Goal: Find specific fact: Find specific fact

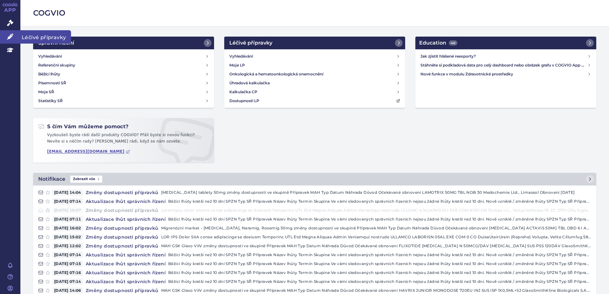
click at [5, 35] on link "Léčivé přípravky" at bounding box center [10, 36] width 20 height 13
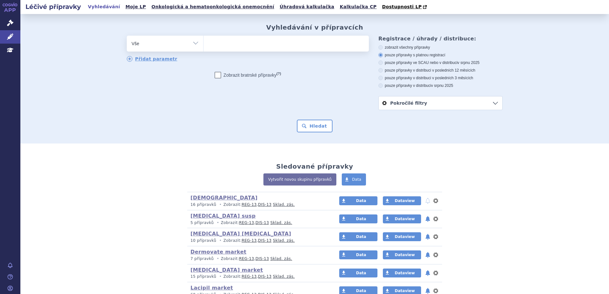
click at [265, 40] on ul at bounding box center [286, 42] width 165 height 13
click at [204, 40] on select at bounding box center [203, 43] width 0 height 16
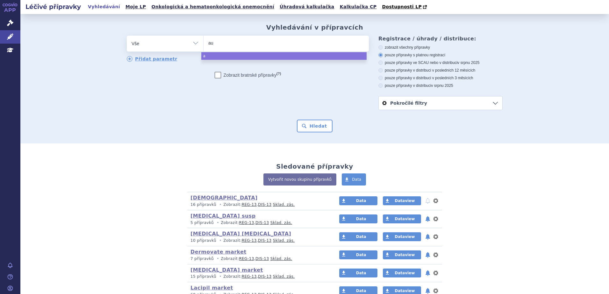
type input "aug"
type input "augme"
type input "augmenti"
type input "augmentin"
select select "augmentin"
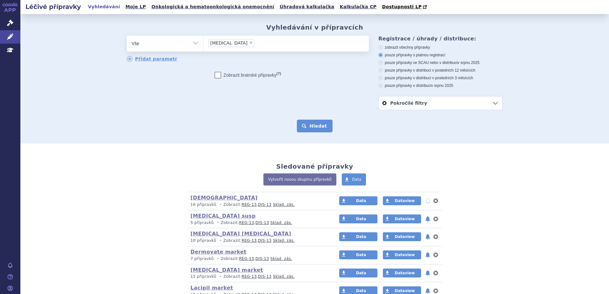
click at [323, 127] on button "Hledat" at bounding box center [315, 126] width 36 height 13
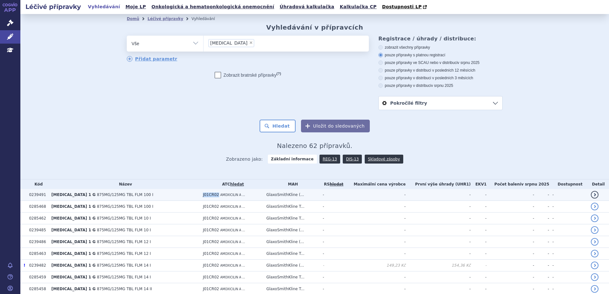
drag, startPoint x: 193, startPoint y: 196, endPoint x: 207, endPoint y: 195, distance: 14.7
click at [207, 195] on td "J01CR02 AMOXICILIN A ..." at bounding box center [231, 195] width 63 height 12
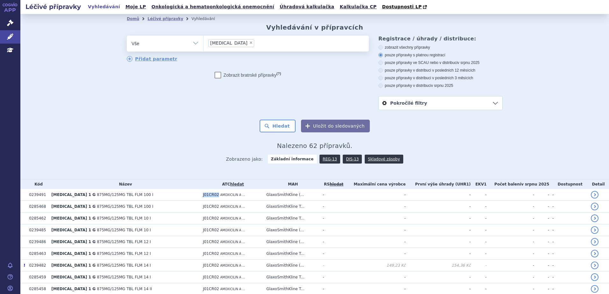
copy span "J01CR02"
click at [249, 42] on span "×" at bounding box center [251, 43] width 4 height 4
click at [204, 42] on select "augmentin" at bounding box center [203, 43] width 0 height 16
select select
click at [233, 43] on ul at bounding box center [286, 42] width 165 height 13
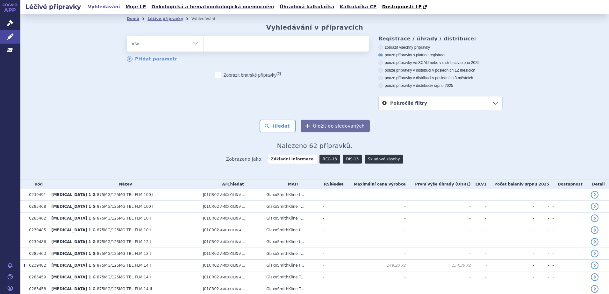
click at [204, 43] on select "augmentin" at bounding box center [203, 43] width 0 height 16
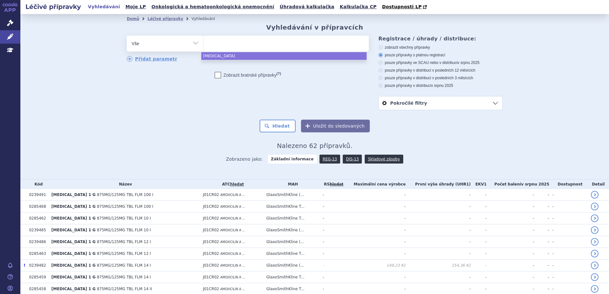
paste input "J01CR02"
type input "J01CR02"
select select "J01CR02"
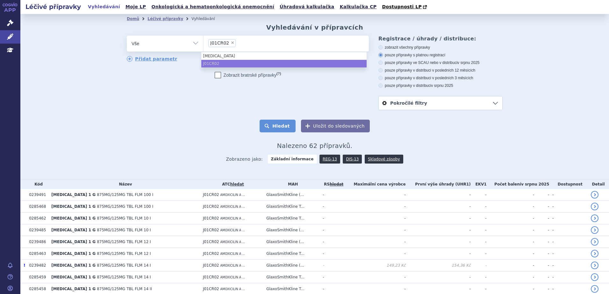
click at [281, 125] on button "Hledat" at bounding box center [278, 126] width 36 height 13
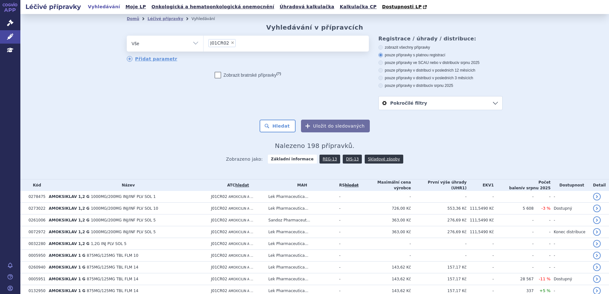
click at [464, 72] on label "pouze přípravky v distribuci v posledních 12 měsících" at bounding box center [441, 70] width 124 height 5
click at [383, 72] on input "pouze přípravky v distribuci v posledních 12 měsících" at bounding box center [381, 71] width 4 height 4
radio input "true"
click at [287, 120] on button "Hledat" at bounding box center [278, 126] width 36 height 13
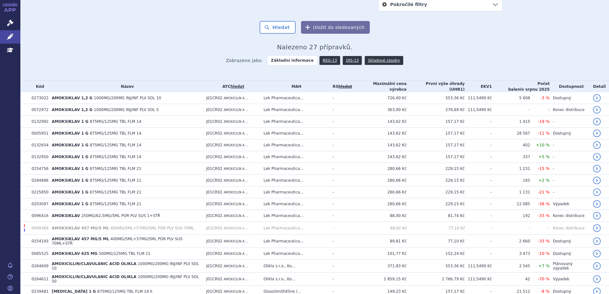
scroll to position [98, 0]
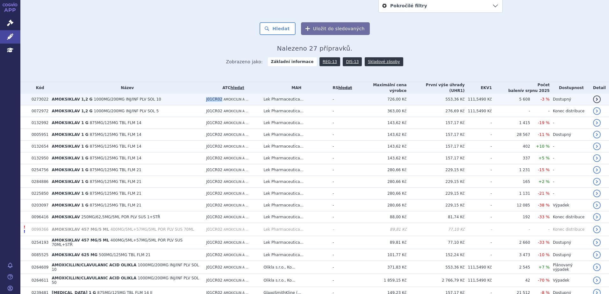
drag, startPoint x: 209, startPoint y: 99, endPoint x: 225, endPoint y: 97, distance: 16.0
click at [225, 97] on td "J01CR02 AMOXICILIN A ..." at bounding box center [231, 100] width 57 height 12
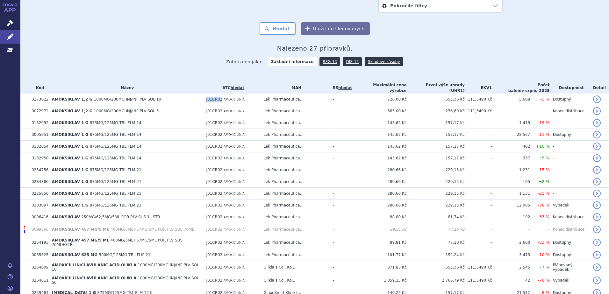
copy span "J01CR02"
